Goal: Transaction & Acquisition: Purchase product/service

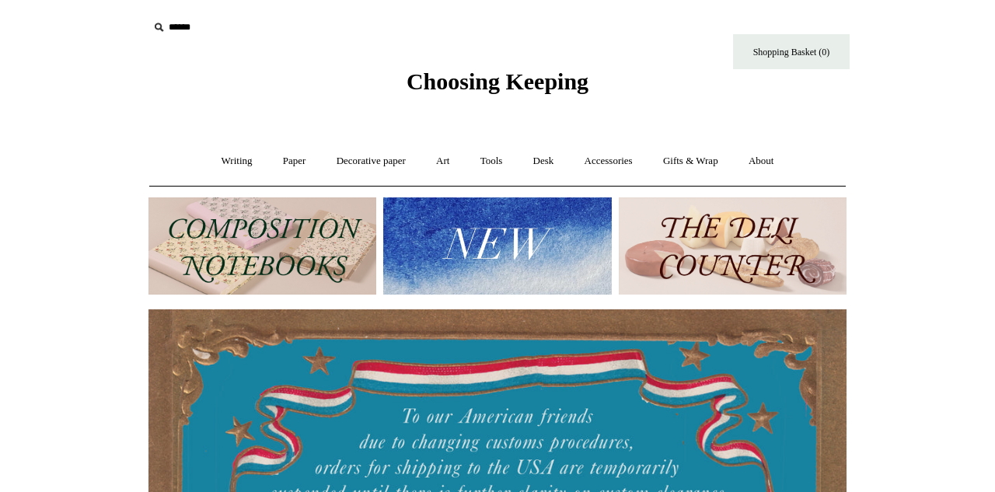
click at [244, 230] on img at bounding box center [262, 245] width 228 height 97
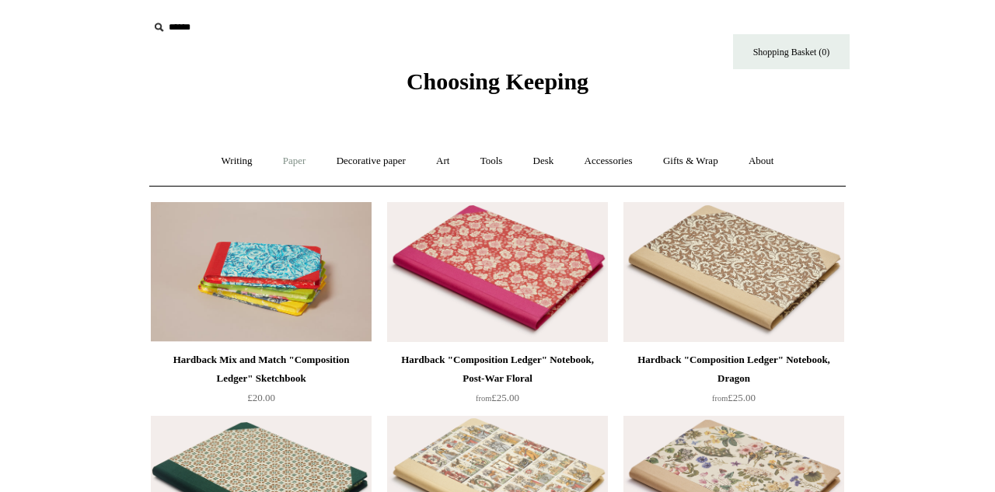
click at [302, 163] on link "Paper +" at bounding box center [294, 161] width 51 height 41
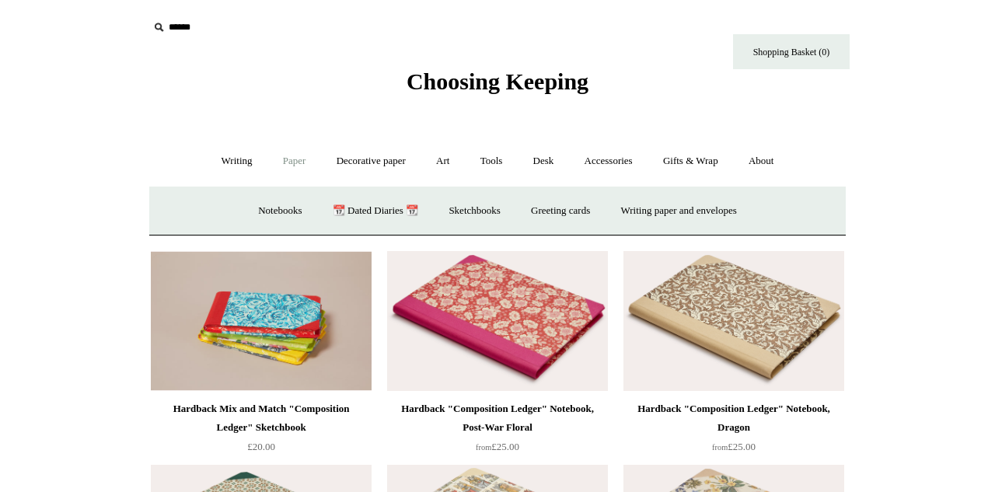
click at [302, 163] on link "Paper -" at bounding box center [294, 161] width 51 height 41
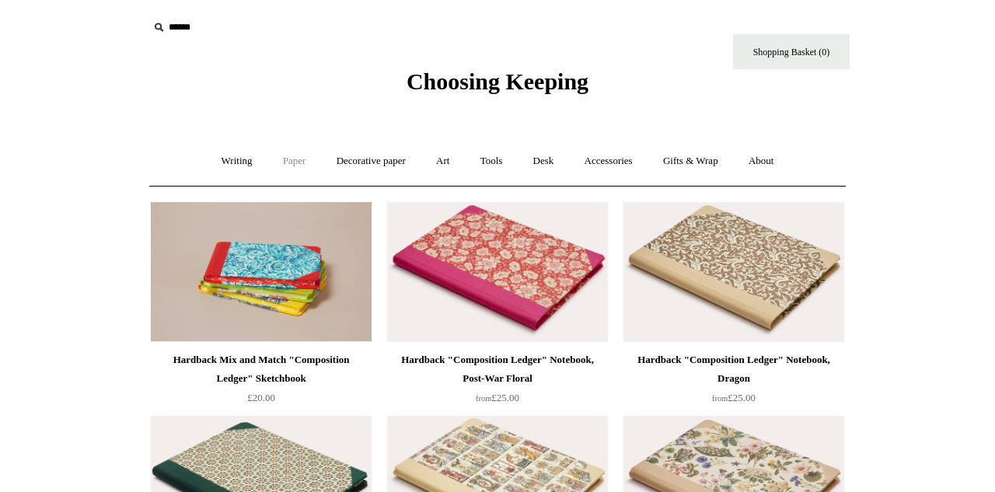
click at [289, 159] on link "Paper +" at bounding box center [294, 161] width 51 height 41
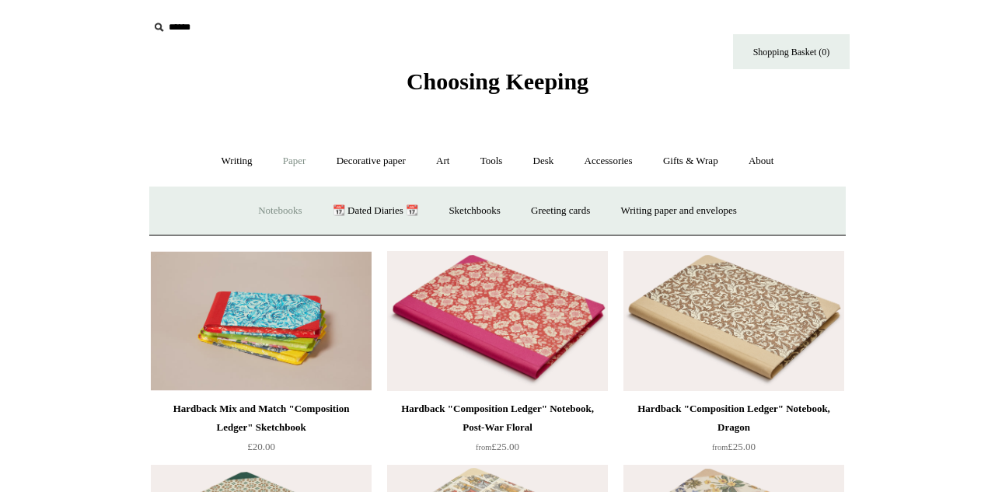
click at [269, 210] on link "Notebooks +" at bounding box center [279, 210] width 71 height 41
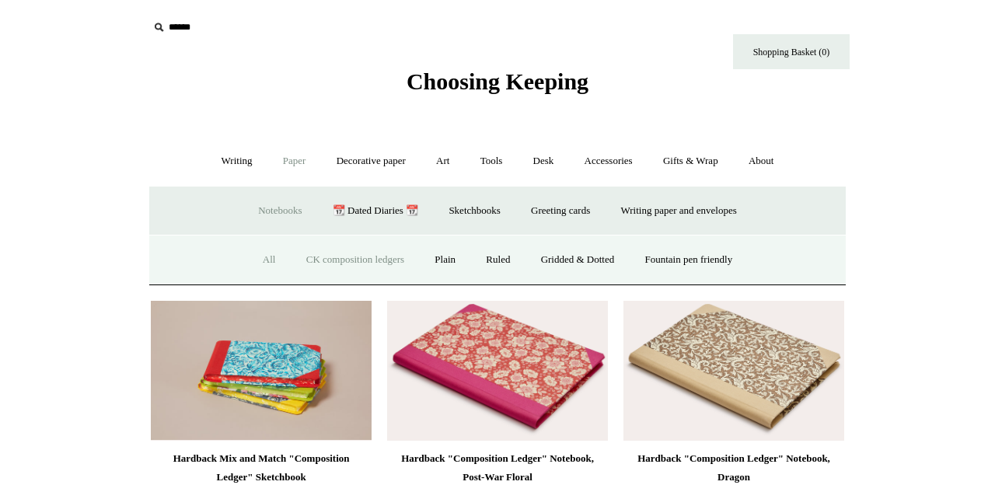
click at [258, 259] on link "All" at bounding box center [269, 259] width 41 height 41
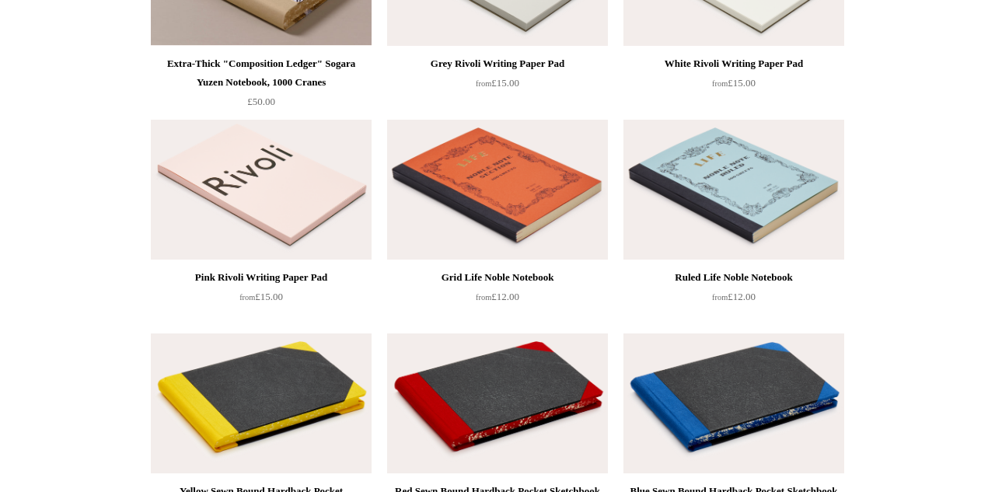
scroll to position [2006, 0]
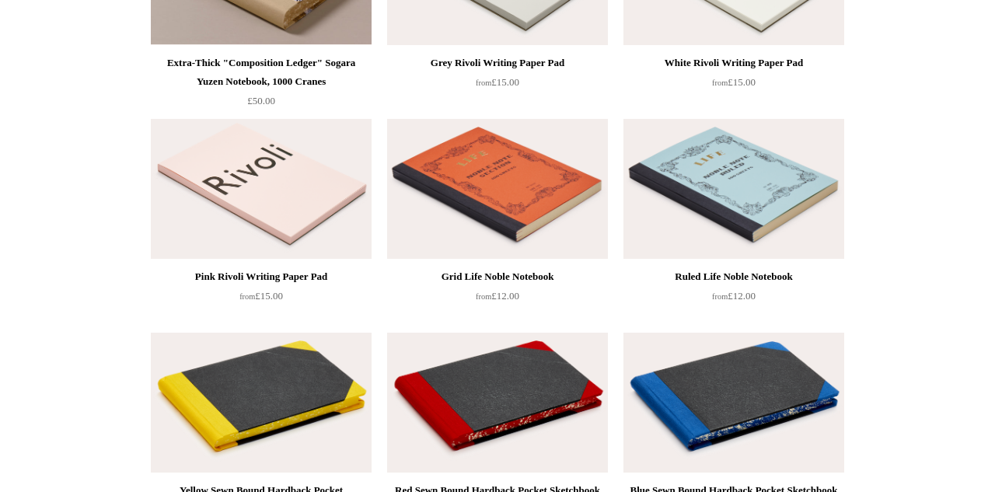
click at [503, 245] on img at bounding box center [497, 189] width 221 height 140
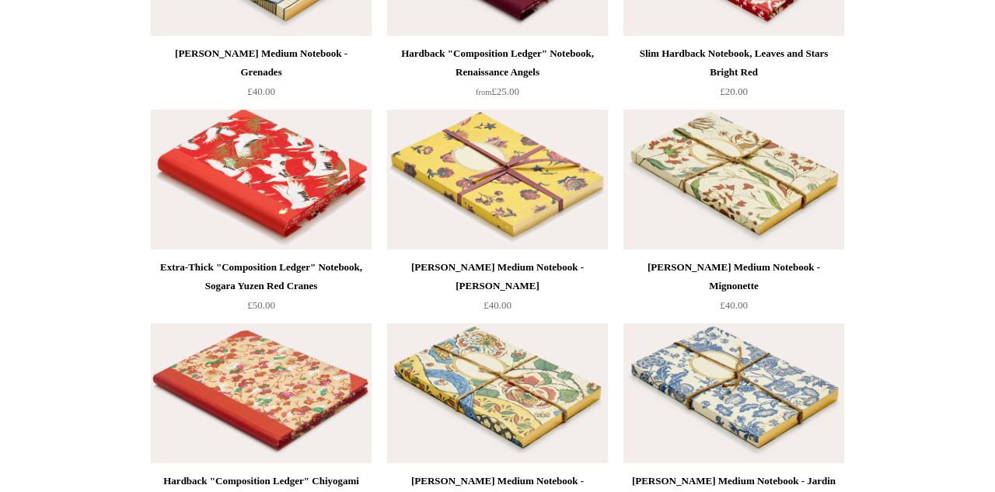
scroll to position [8213, 0]
